Goal: Task Accomplishment & Management: Manage account settings

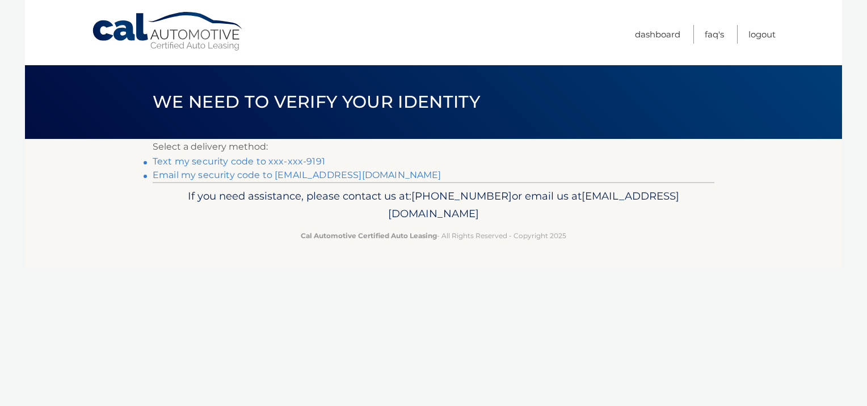
click at [222, 162] on link "Text my security code to xxx-xxx-9191" at bounding box center [239, 161] width 172 height 11
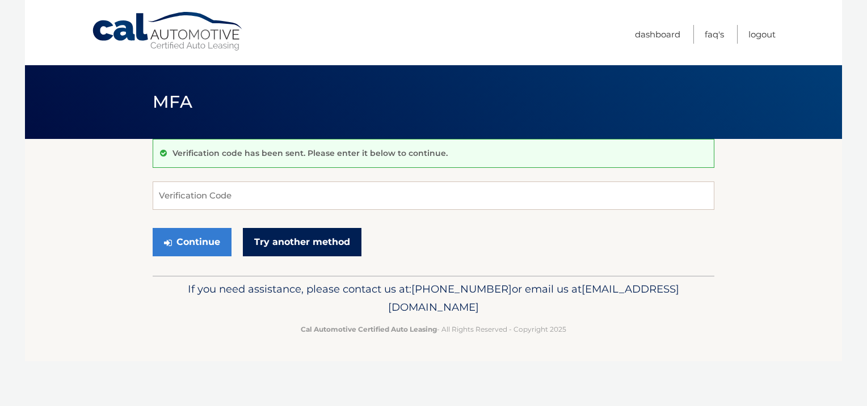
click at [309, 239] on link "Try another method" at bounding box center [302, 242] width 119 height 28
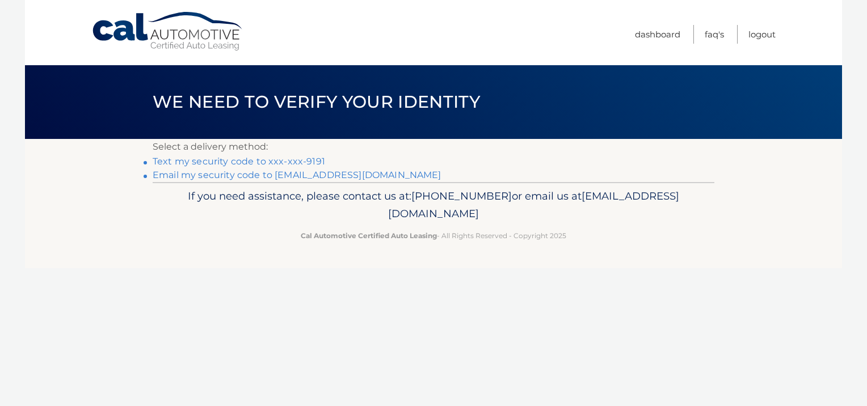
click at [203, 175] on link "Email my security code to [EMAIL_ADDRESS][DOMAIN_NAME]" at bounding box center [297, 175] width 289 height 11
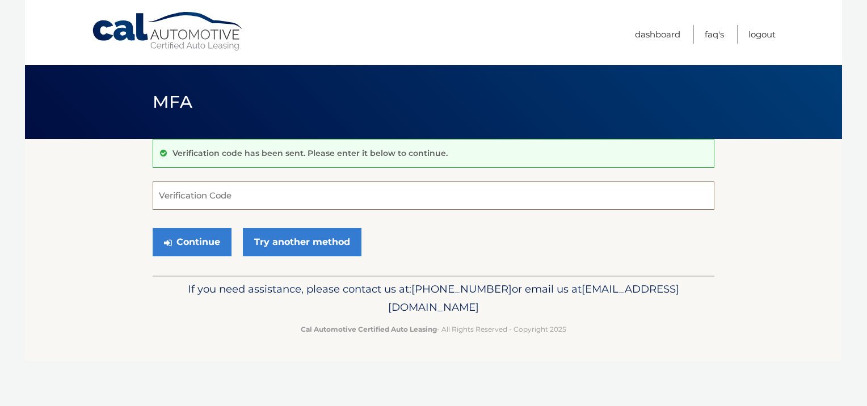
click at [225, 195] on input "Verification Code" at bounding box center [434, 196] width 562 height 28
type input "583678"
click at [196, 247] on button "Continue" at bounding box center [192, 242] width 79 height 28
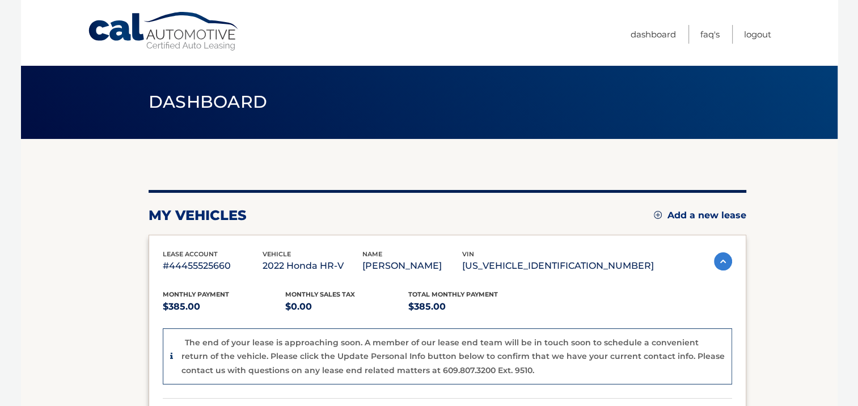
click at [717, 260] on img at bounding box center [723, 261] width 18 height 18
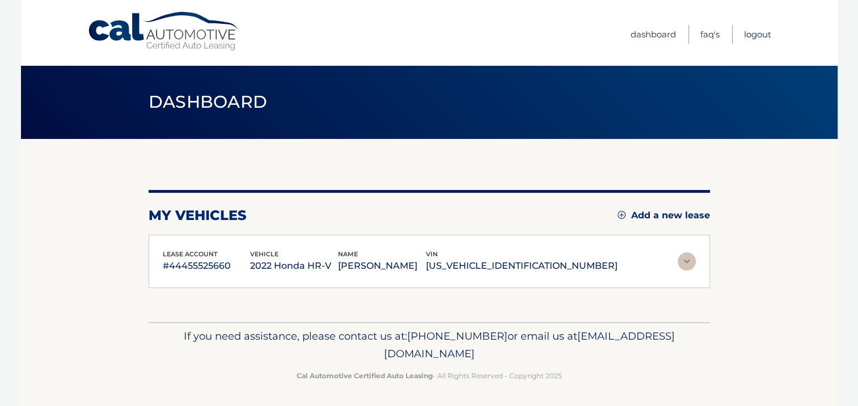
click at [749, 32] on link "Logout" at bounding box center [757, 34] width 27 height 19
